Goal: Task Accomplishment & Management: Use online tool/utility

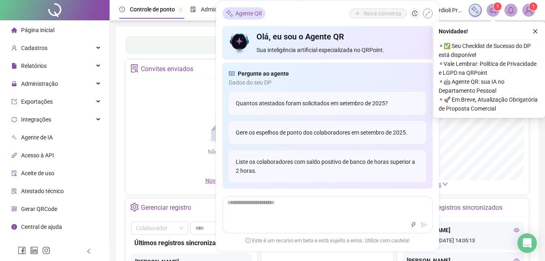
click at [428, 12] on icon "shrink" at bounding box center [428, 14] width 6 height 6
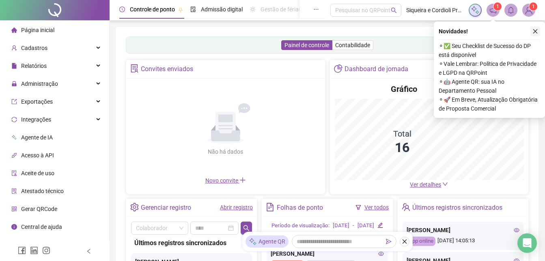
click at [540, 32] on button "button" at bounding box center [536, 31] width 10 height 10
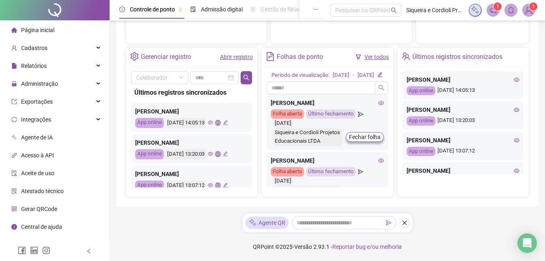
scroll to position [296, 0]
click at [514, 137] on icon "eye" at bounding box center [517, 140] width 6 height 6
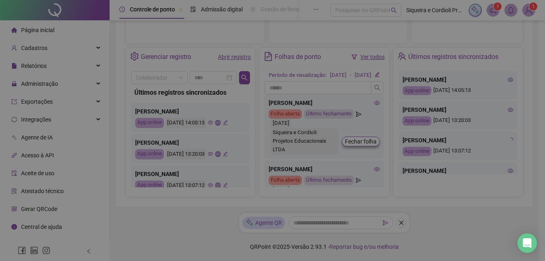
type input "**********"
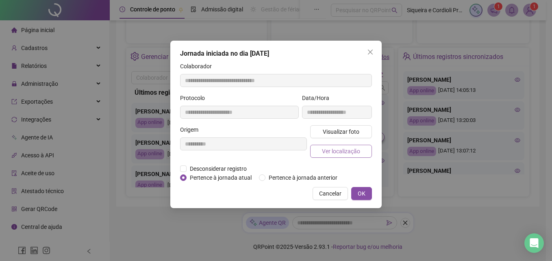
click at [355, 152] on span "Ver localização" at bounding box center [341, 151] width 38 height 9
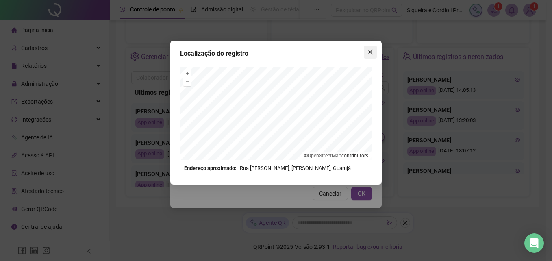
click at [374, 48] on button "Close" at bounding box center [370, 51] width 13 height 13
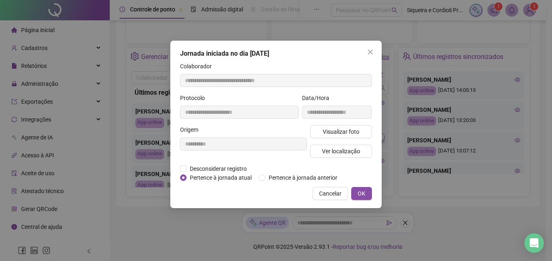
click at [374, 48] on button "Close" at bounding box center [370, 51] width 13 height 13
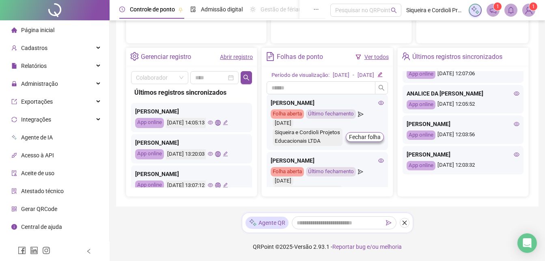
scroll to position [396, 0]
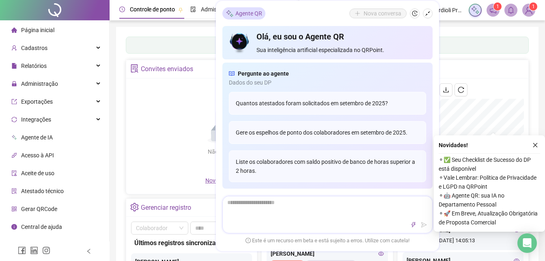
scroll to position [116, 0]
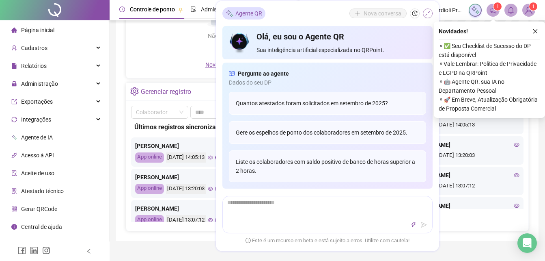
click at [427, 10] on button "button" at bounding box center [428, 14] width 10 height 10
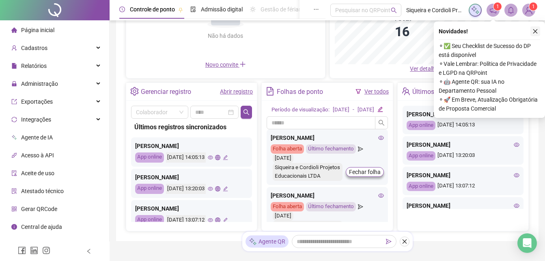
click at [538, 26] on button "button" at bounding box center [536, 31] width 10 height 10
click at [538, 26] on div "Painel de controle Contabilidade Convites enviados Não há dados Não há dados No…" at bounding box center [327, 76] width 423 height 330
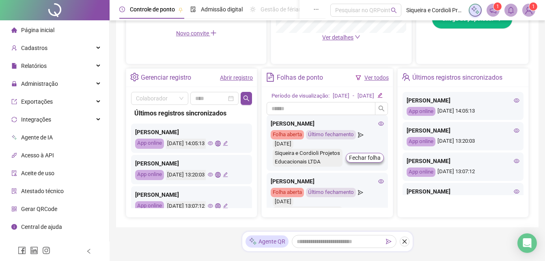
scroll to position [268, 0]
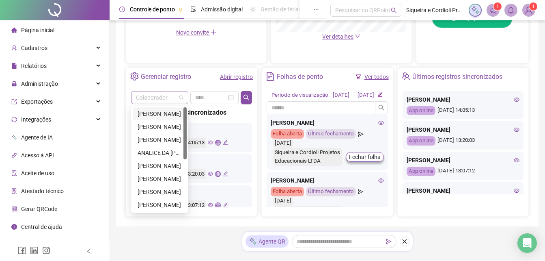
click at [182, 96] on span at bounding box center [160, 97] width 48 height 12
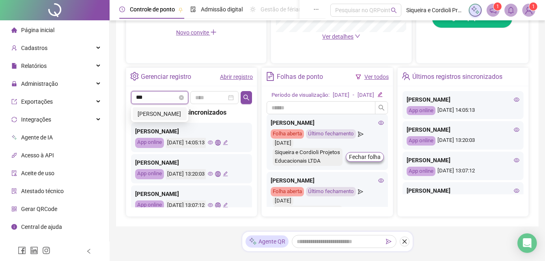
type input "****"
click at [169, 110] on div "[PERSON_NAME]" at bounding box center [160, 113] width 44 height 9
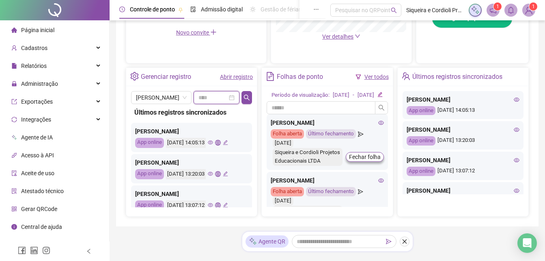
click at [217, 100] on input at bounding box center [213, 97] width 29 height 9
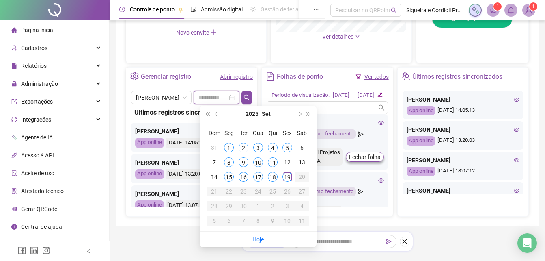
type input "**********"
click at [288, 176] on div "19" at bounding box center [288, 177] width 10 height 10
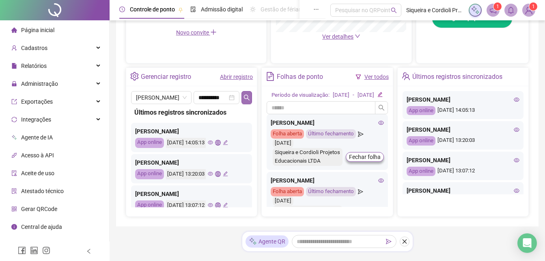
click at [247, 94] on icon "search" at bounding box center [247, 97] width 6 height 6
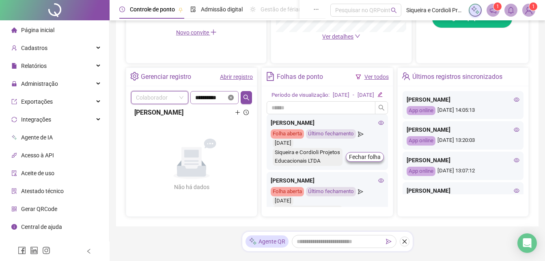
click at [231, 97] on icon "close-circle" at bounding box center [231, 98] width 6 height 6
